Goal: Find contact information: Find contact information

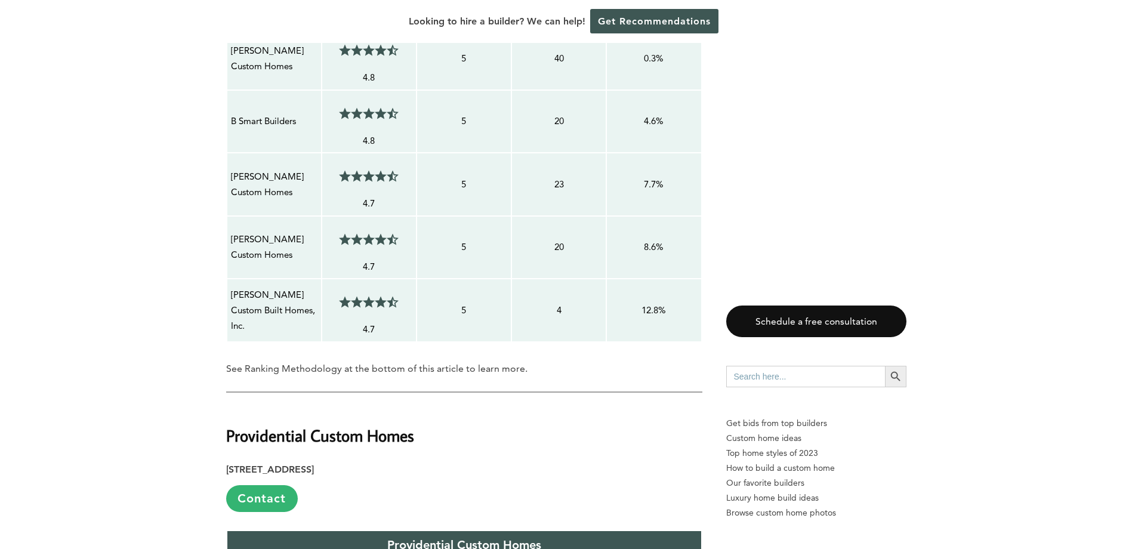
scroll to position [1611, 0]
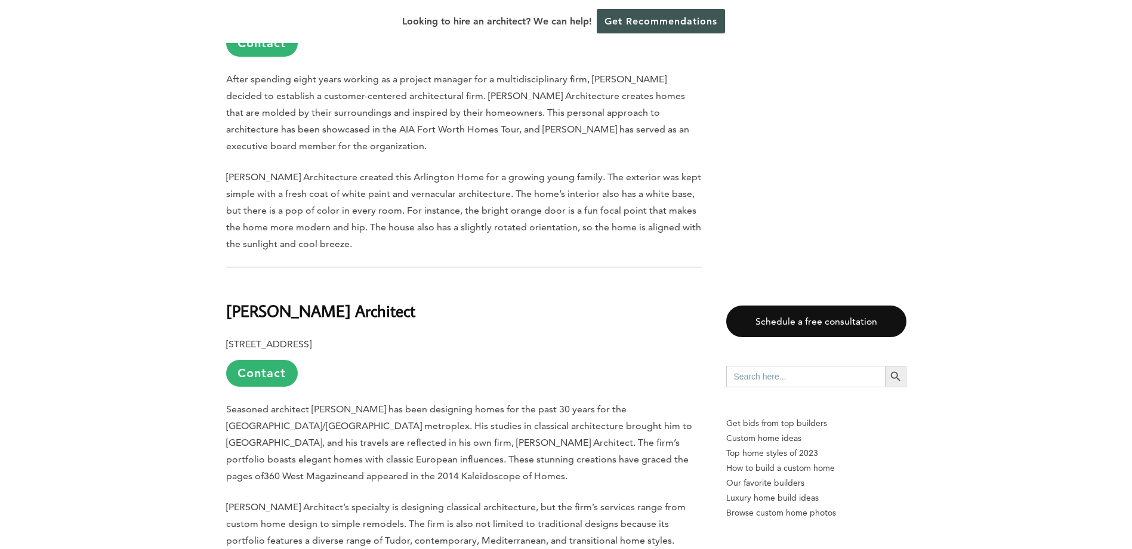
scroll to position [1193, 0]
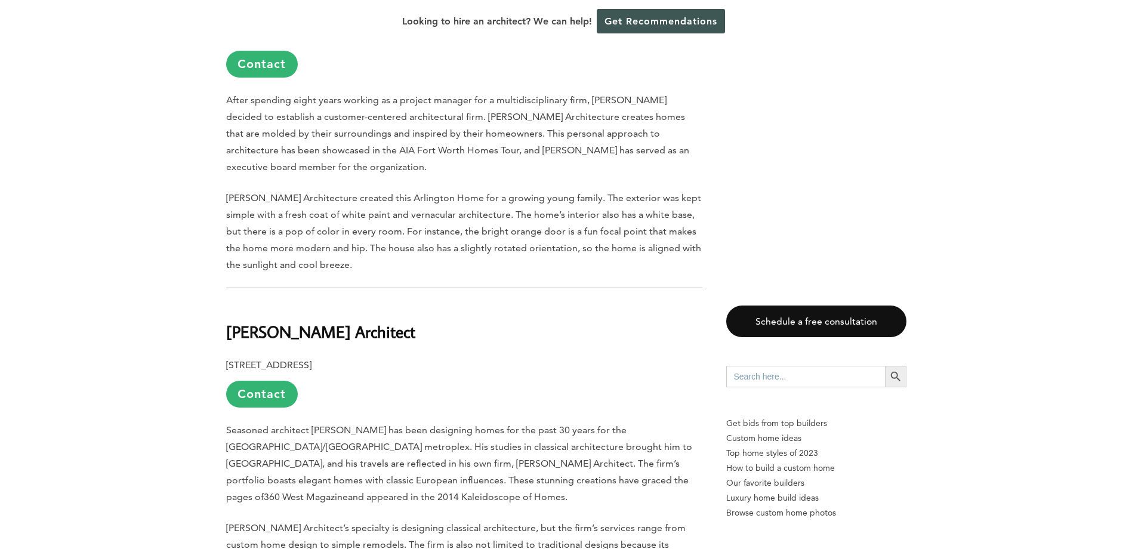
click at [258, 381] on link "Contact" at bounding box center [262, 394] width 72 height 27
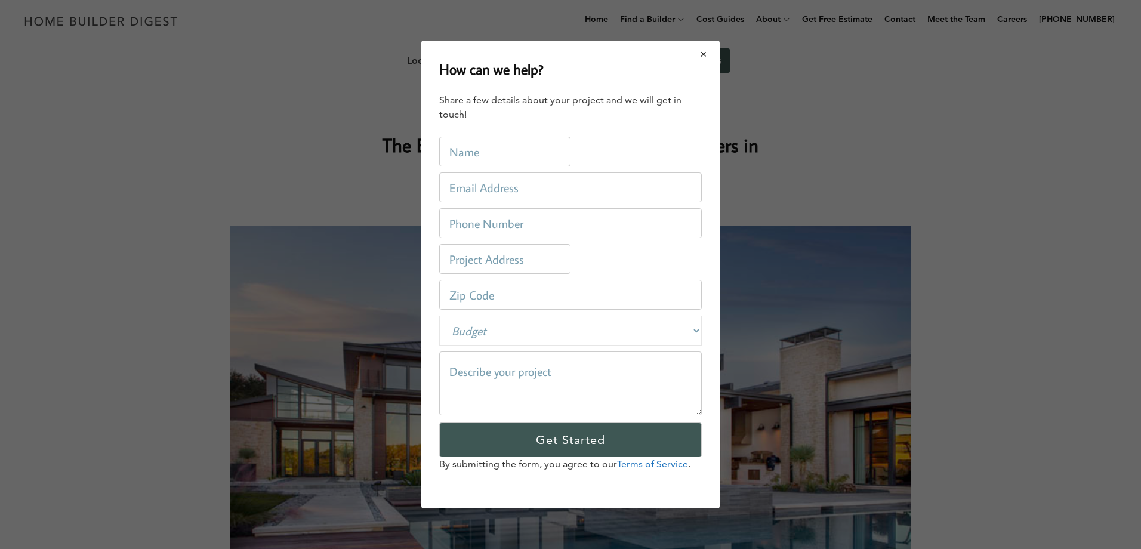
click at [701, 56] on button "Close modal" at bounding box center [704, 54] width 32 height 25
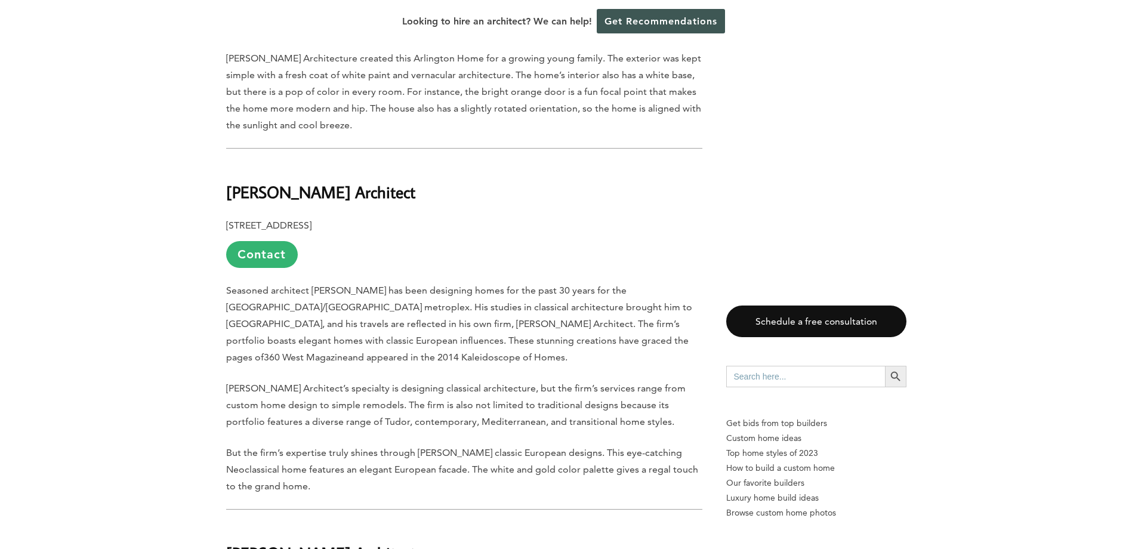
scroll to position [1313, 0]
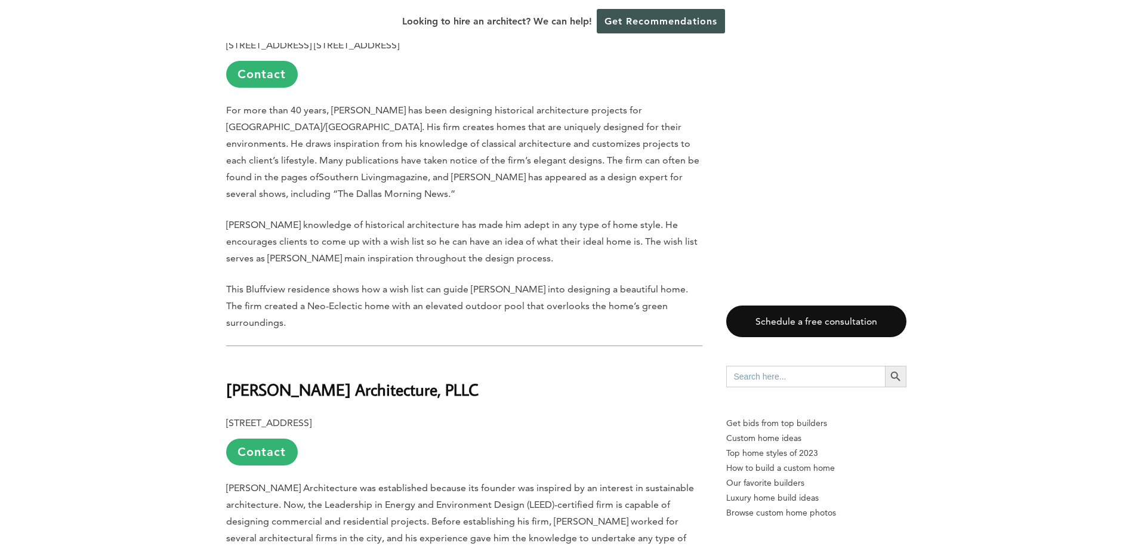
scroll to position [3938, 0]
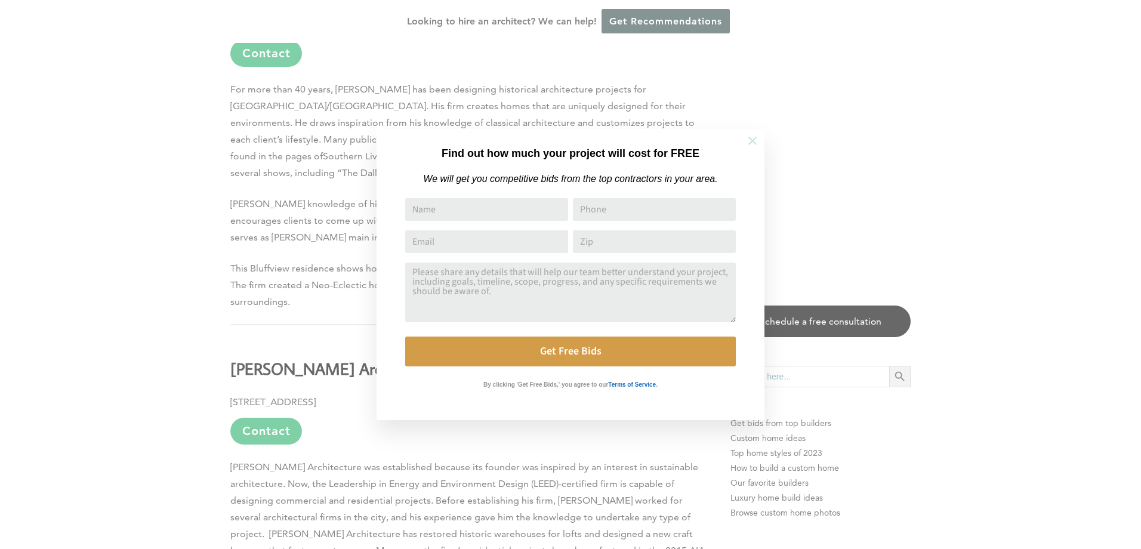
click at [763, 140] on button at bounding box center [753, 141] width 42 height 42
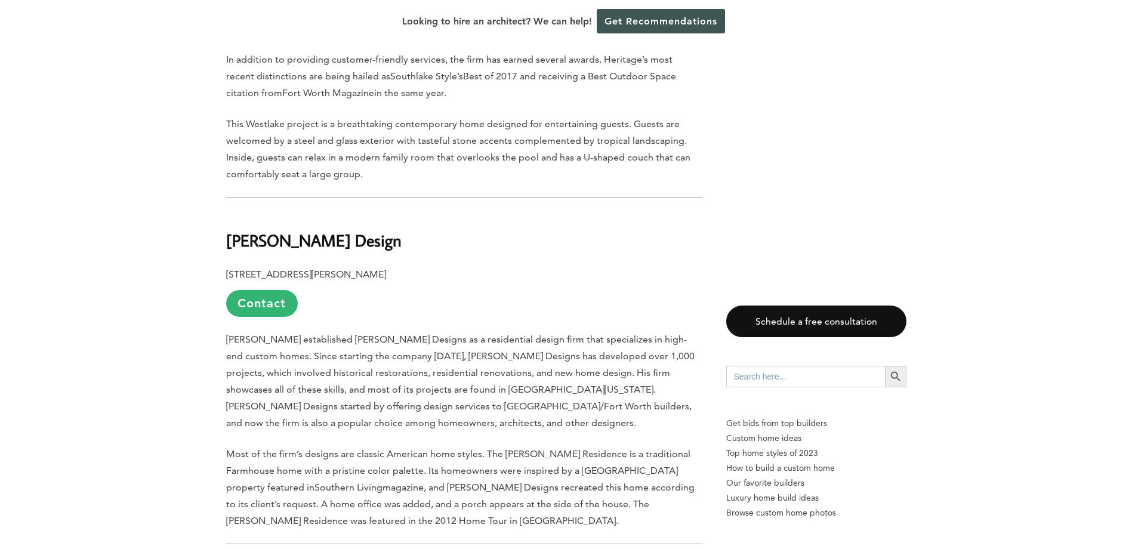
scroll to position [3282, 0]
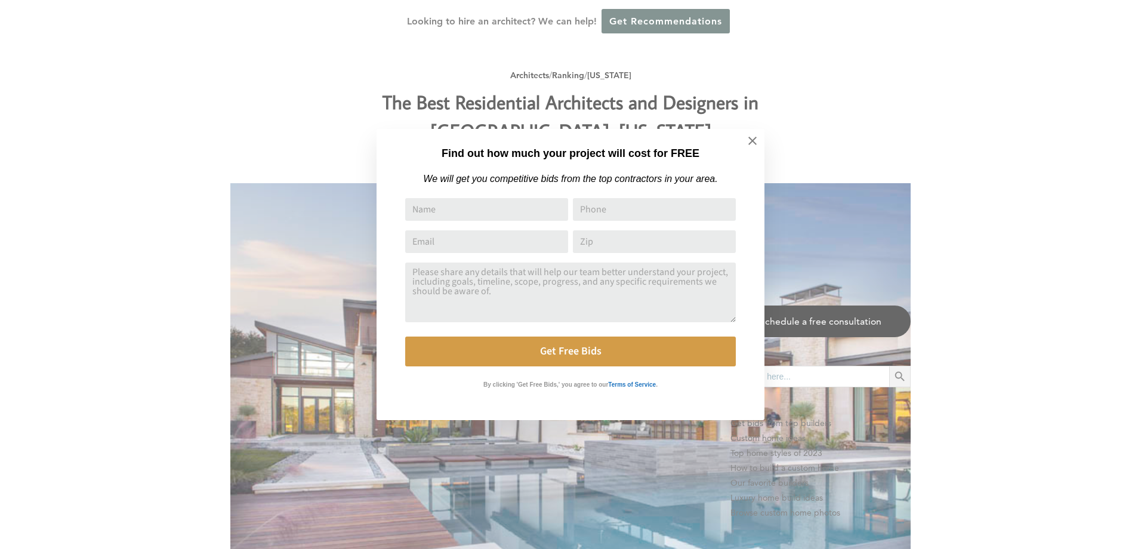
scroll to position [1313, 0]
